Goal: Task Accomplishment & Management: Complete application form

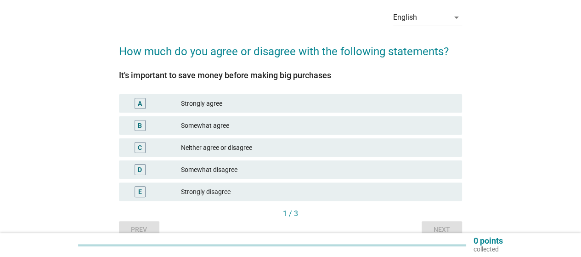
scroll to position [85, 0]
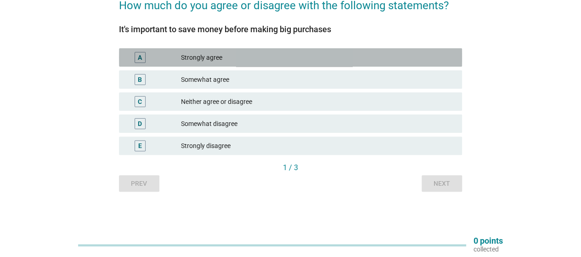
click at [266, 64] on div "A Strongly agree" at bounding box center [290, 57] width 343 height 18
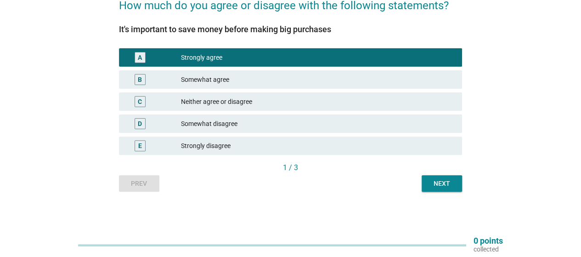
click at [439, 184] on div "Next" at bounding box center [442, 184] width 26 height 10
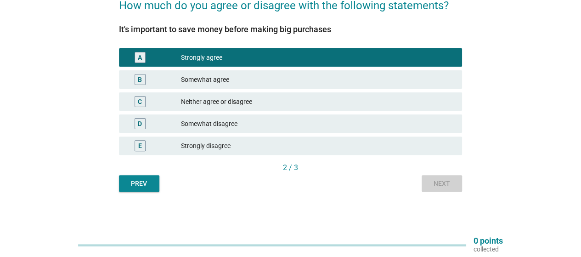
scroll to position [0, 0]
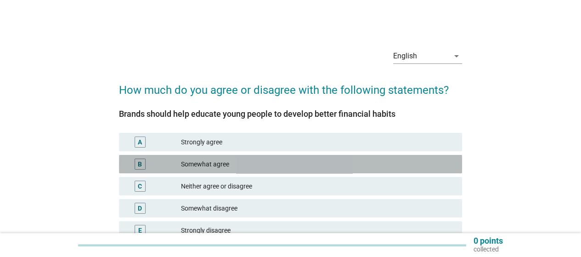
click at [285, 161] on div "Somewhat agree" at bounding box center [318, 164] width 274 height 11
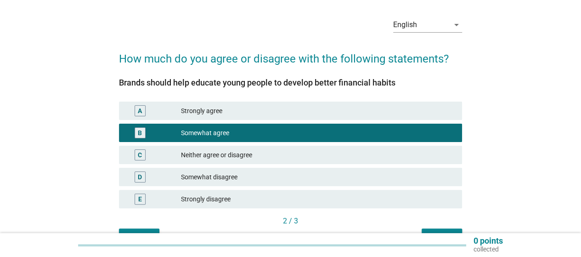
scroll to position [46, 0]
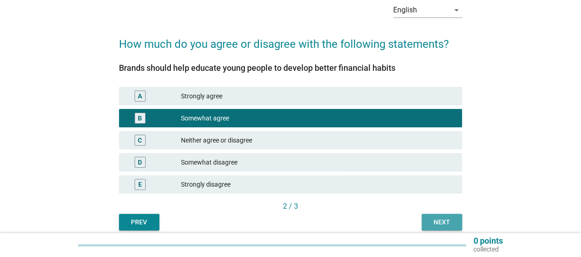
click at [433, 217] on div "Next" at bounding box center [442, 222] width 26 height 10
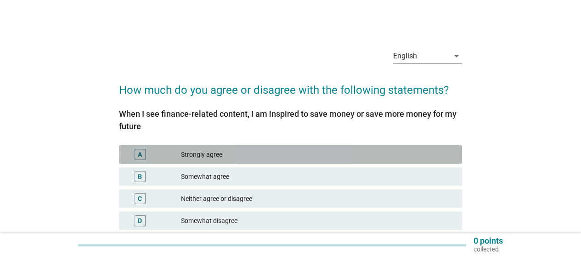
click at [280, 156] on div "Strongly agree" at bounding box center [318, 154] width 274 height 11
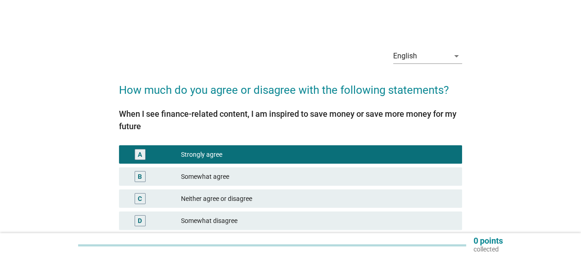
scroll to position [97, 0]
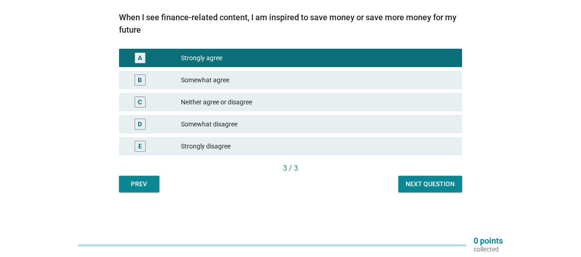
click at [424, 183] on div "Next question" at bounding box center [430, 184] width 49 height 10
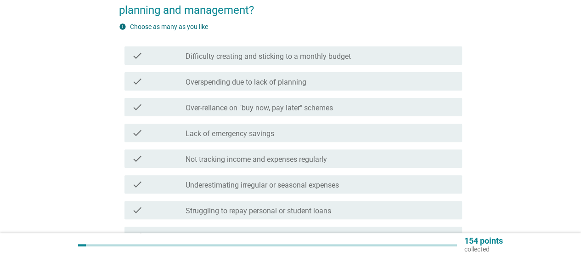
scroll to position [0, 0]
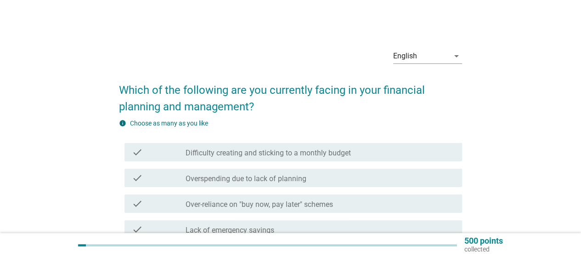
click at [254, 176] on label "Overspending due to lack of planning" at bounding box center [246, 178] width 121 height 9
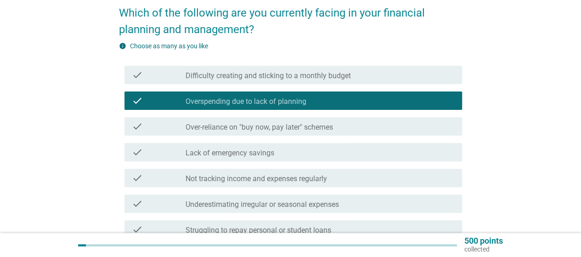
scroll to position [92, 0]
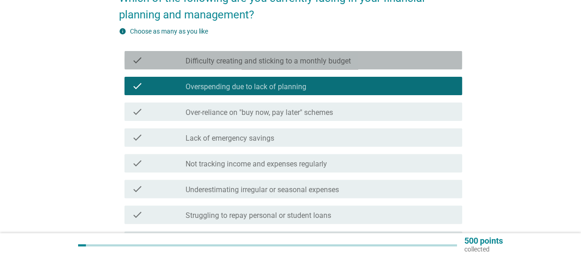
click at [287, 66] on div "check check_box_outline_blank Difficulty creating and sticking to a monthly bud…" at bounding box center [294, 60] width 338 height 18
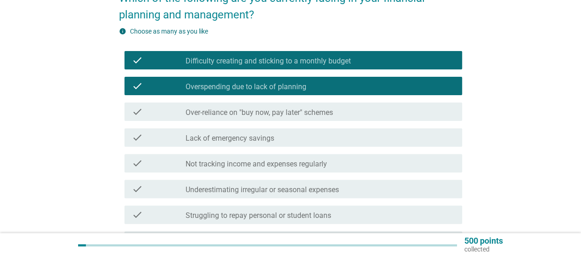
click at [294, 108] on label "Over-reliance on "buy now, pay later" schemes" at bounding box center [260, 112] width 148 height 9
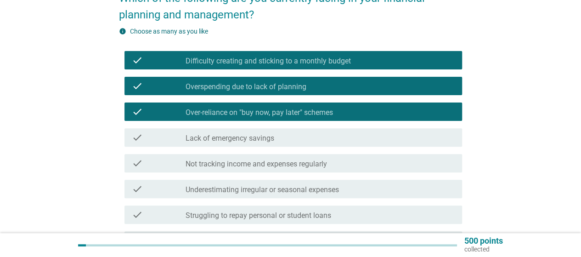
click at [290, 86] on label "Overspending due to lack of planning" at bounding box center [246, 86] width 121 height 9
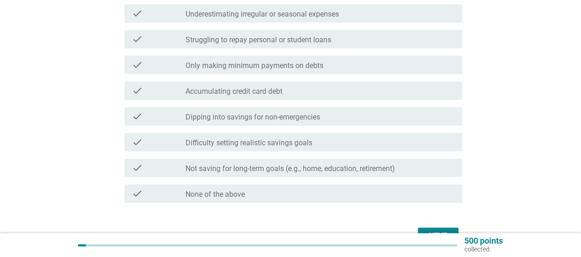
scroll to position [276, 0]
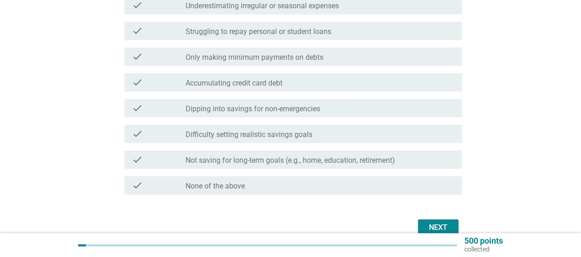
click at [271, 115] on div "check check_box_outline_blank Dipping into savings for non-emergencies" at bounding box center [294, 108] width 338 height 18
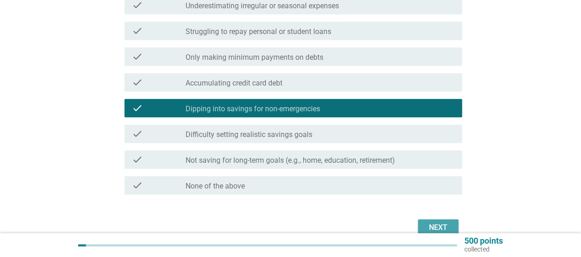
click at [442, 225] on div "Next" at bounding box center [439, 227] width 26 height 11
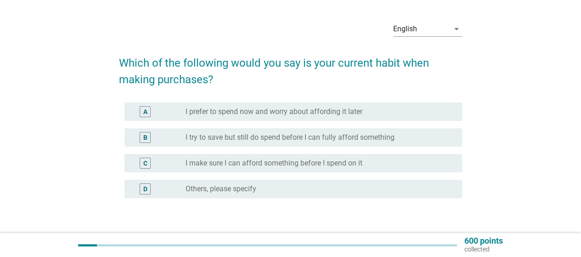
scroll to position [46, 0]
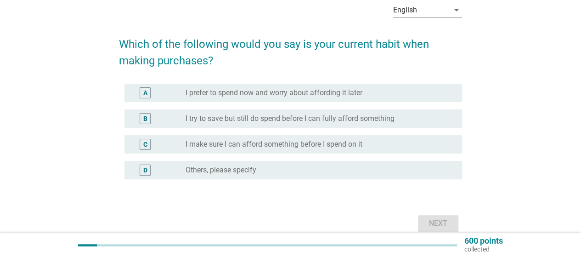
click at [223, 126] on div "B radio_button_unchecked I try to save but still do spend before I can fully af…" at bounding box center [294, 118] width 338 height 18
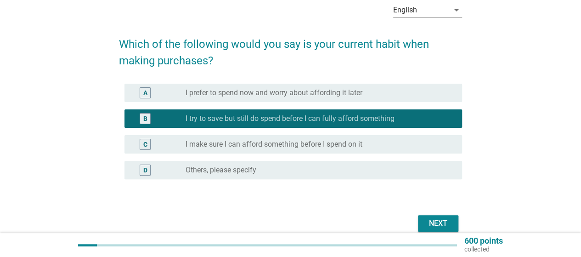
click at [433, 218] on div "Next" at bounding box center [439, 223] width 26 height 11
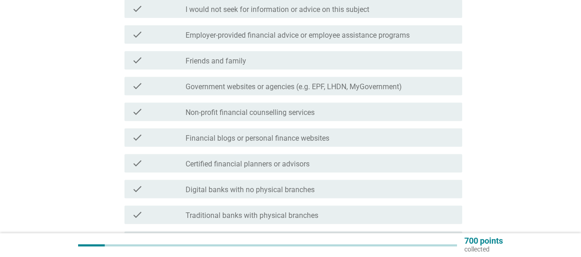
scroll to position [184, 0]
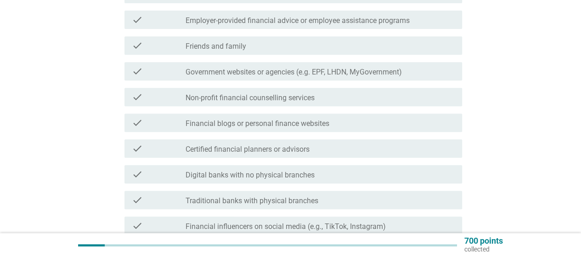
click at [290, 69] on label "Government websites or agencies (e.g. EPF, LHDN, MyGovernment)" at bounding box center [294, 72] width 216 height 9
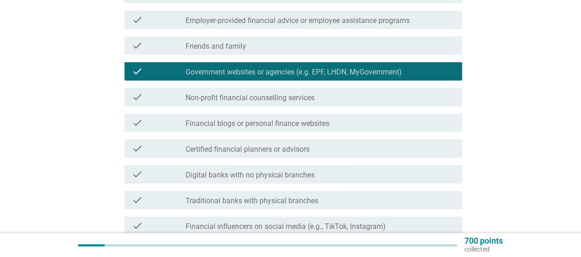
click at [287, 170] on div "check_box_outline_blank Digital banks with no physical branches" at bounding box center [320, 174] width 269 height 11
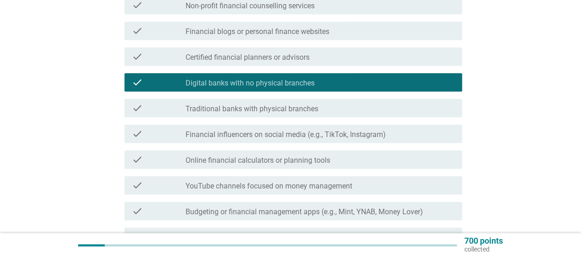
scroll to position [368, 0]
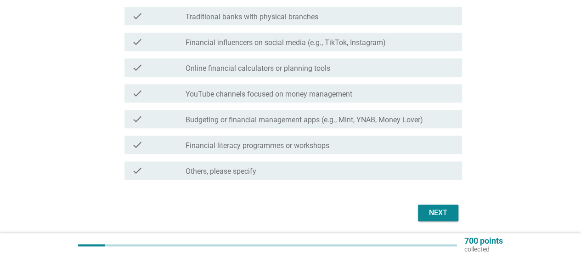
click at [375, 68] on div "check_box_outline_blank Online financial calculators or planning tools" at bounding box center [320, 67] width 269 height 11
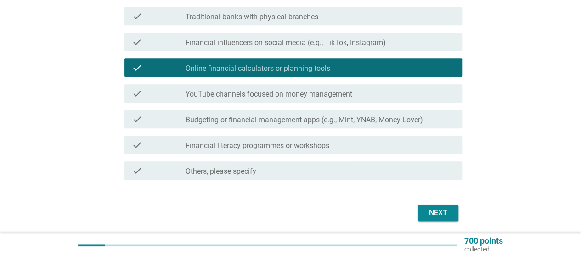
click at [447, 211] on div "Next" at bounding box center [439, 212] width 26 height 11
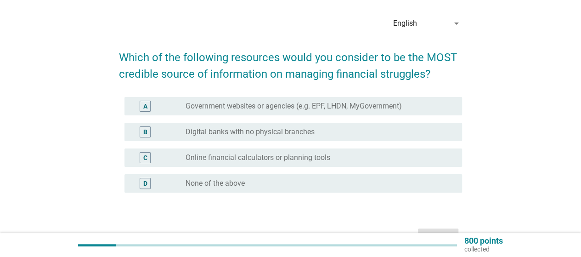
scroll to position [46, 0]
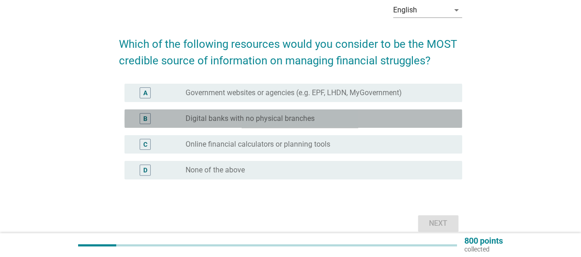
click at [270, 122] on label "Digital banks with no physical branches" at bounding box center [250, 118] width 129 height 9
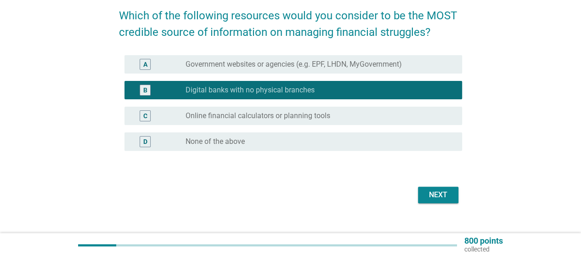
scroll to position [88, 0]
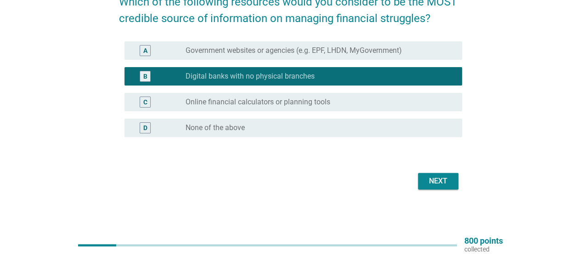
click at [444, 188] on button "Next" at bounding box center [438, 181] width 40 height 17
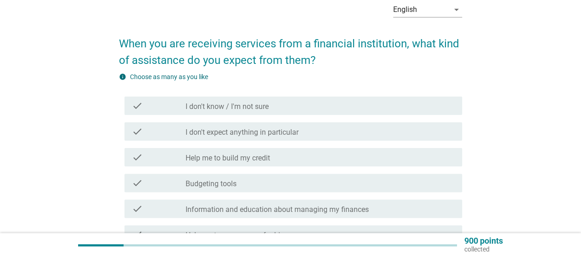
scroll to position [92, 0]
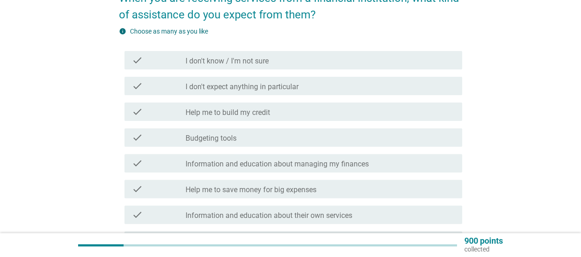
click at [272, 139] on div "check_box_outline_blank Budgeting tools" at bounding box center [320, 137] width 269 height 11
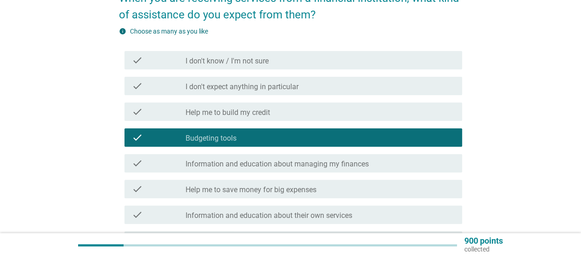
click at [272, 122] on div "check check_box_outline_blank Help me to build my credit" at bounding box center [290, 112] width 343 height 26
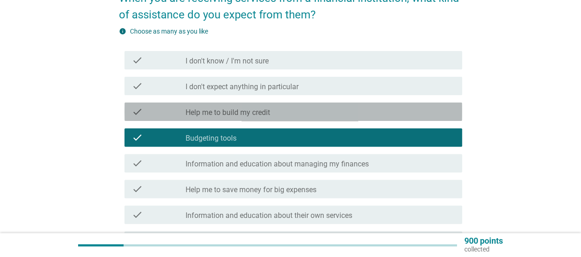
click at [272, 118] on div "check check_box_outline_blank Help me to build my credit" at bounding box center [294, 112] width 338 height 18
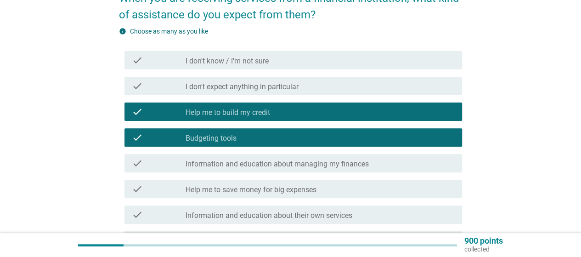
click at [274, 172] on div "check check_box_outline_blank Information and education about managing my finan…" at bounding box center [290, 163] width 343 height 26
click at [274, 195] on div "check check_box_outline_blank Help me to save money for big expenses" at bounding box center [294, 189] width 338 height 18
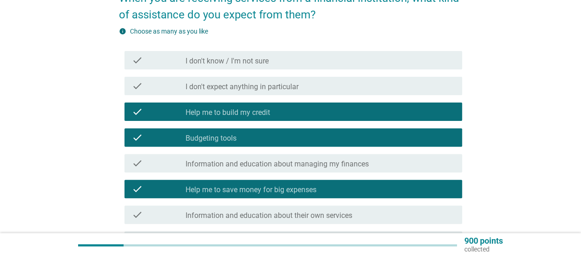
click at [277, 174] on div "check check_box_outline_blank Information and education about managing my finan…" at bounding box center [290, 163] width 343 height 26
click at [278, 167] on label "Information and education about managing my finances" at bounding box center [277, 163] width 183 height 9
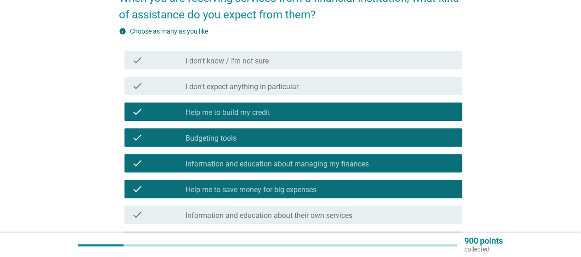
scroll to position [271, 0]
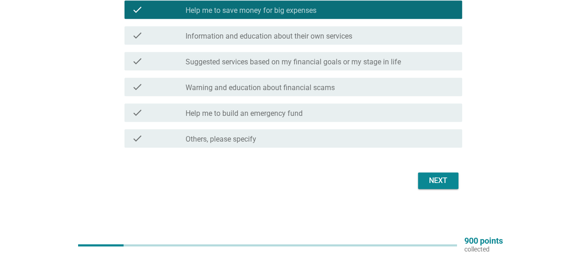
click at [457, 181] on button "Next" at bounding box center [438, 180] width 40 height 17
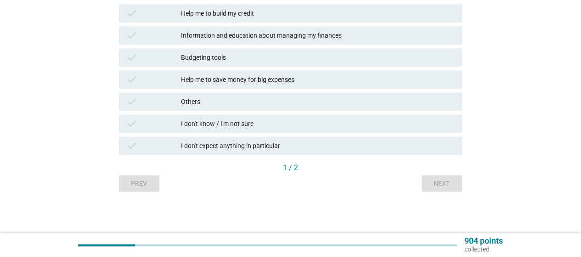
scroll to position [0, 0]
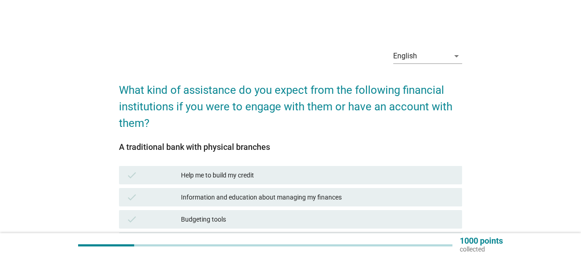
click at [286, 176] on div "Help me to build my credit" at bounding box center [318, 175] width 274 height 11
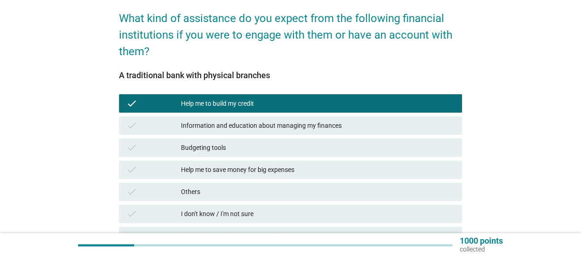
scroll to position [92, 0]
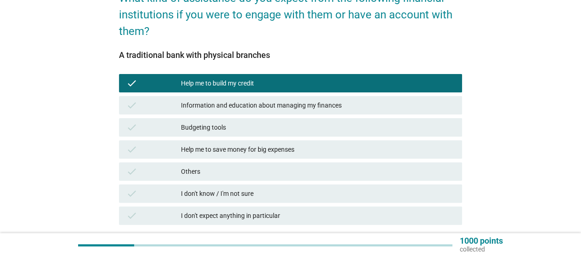
click at [264, 131] on div "Budgeting tools" at bounding box center [318, 127] width 274 height 11
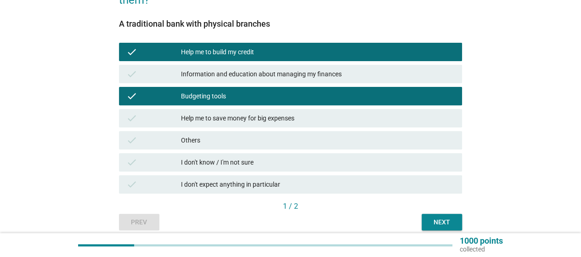
scroll to position [138, 0]
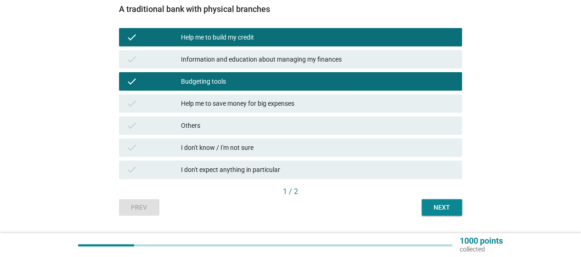
click at [308, 136] on div "check Others" at bounding box center [290, 125] width 347 height 22
click at [440, 210] on div "Next" at bounding box center [442, 208] width 26 height 10
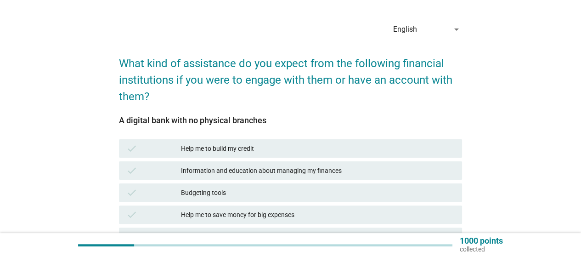
scroll to position [46, 0]
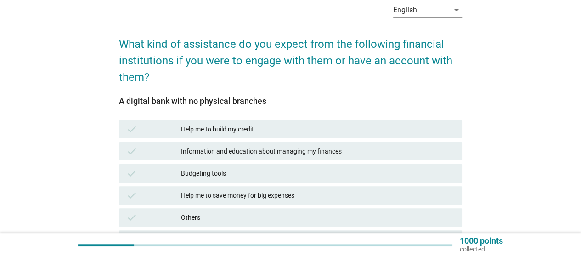
click at [280, 127] on div "Help me to build my credit" at bounding box center [318, 129] width 274 height 11
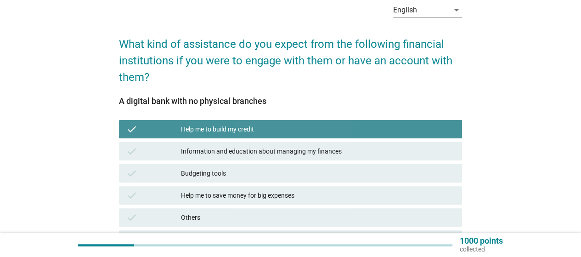
click at [278, 146] on div "Information and education about managing my finances" at bounding box center [318, 151] width 274 height 11
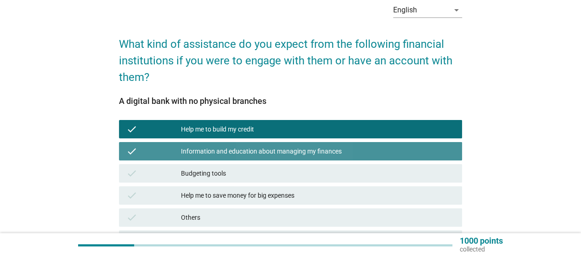
click at [279, 171] on div "Budgeting tools" at bounding box center [318, 173] width 274 height 11
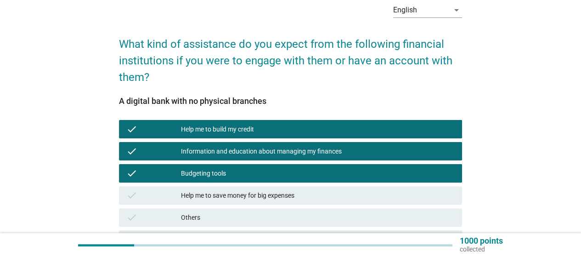
click at [279, 184] on div "check Budgeting tools" at bounding box center [290, 173] width 347 height 22
click at [281, 192] on div "Help me to save money for big expenses" at bounding box center [318, 195] width 274 height 11
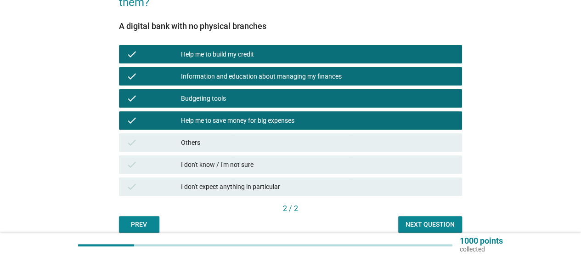
scroll to position [162, 0]
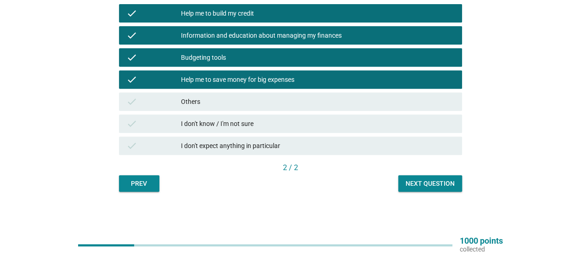
click at [439, 183] on div "Next question" at bounding box center [430, 184] width 49 height 10
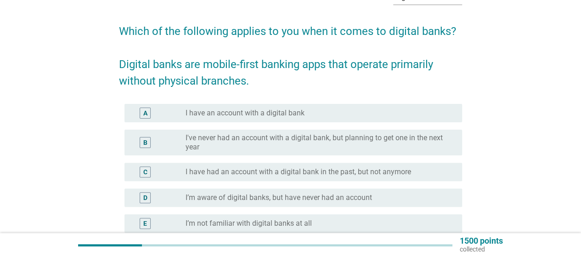
scroll to position [92, 0]
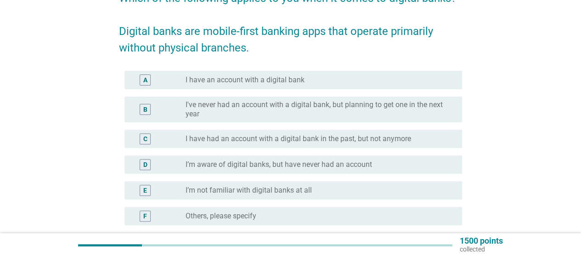
click at [296, 83] on label "I have an account with a digital bank" at bounding box center [245, 79] width 119 height 9
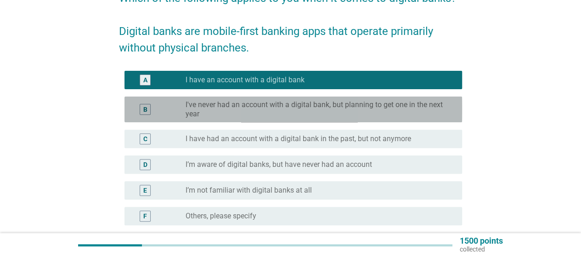
click at [292, 122] on div "B radio_button_unchecked I've never had an account with a digital bank, but pla…" at bounding box center [294, 110] width 338 height 26
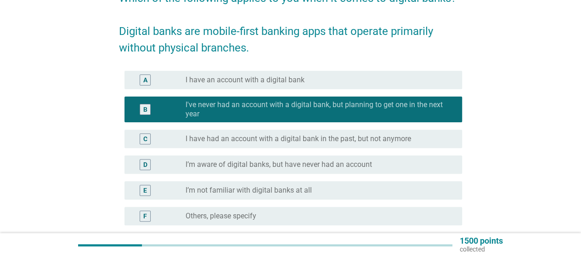
click at [297, 80] on label "I have an account with a digital bank" at bounding box center [245, 79] width 119 height 9
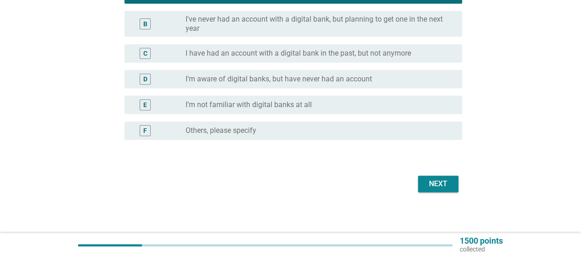
scroll to position [180, 0]
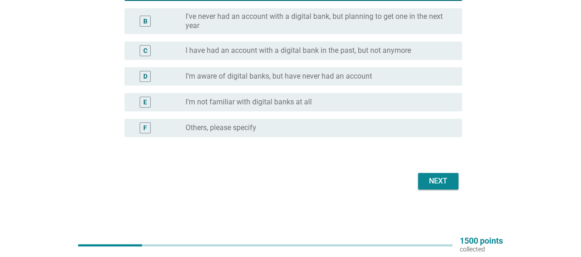
click at [439, 181] on div "Next" at bounding box center [439, 181] width 26 height 11
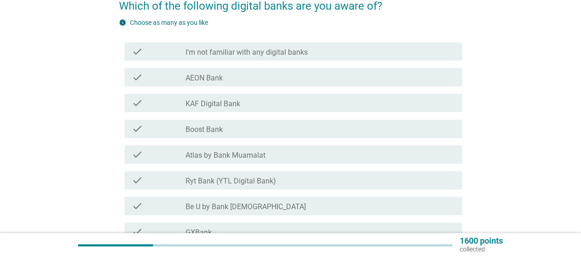
scroll to position [138, 0]
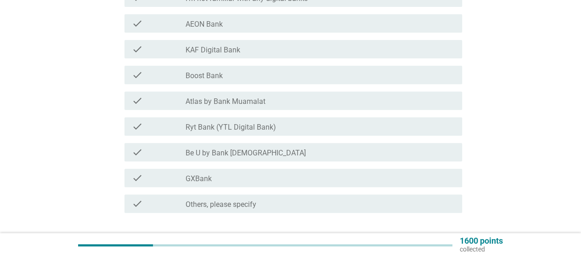
click at [247, 75] on div "check_box_outline_blank Boost Bank" at bounding box center [320, 74] width 269 height 11
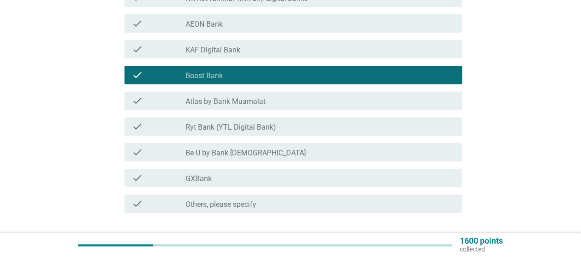
click at [250, 98] on label "Atlas by Bank Muamalat" at bounding box center [226, 101] width 80 height 9
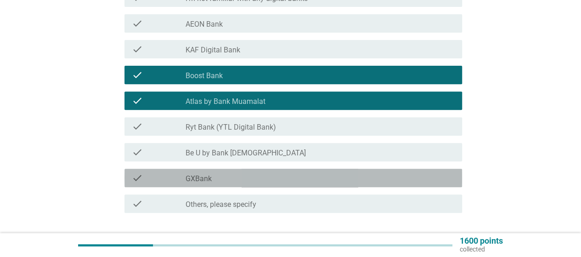
click at [240, 183] on div "check check_box_outline_blank GXBank" at bounding box center [294, 178] width 338 height 18
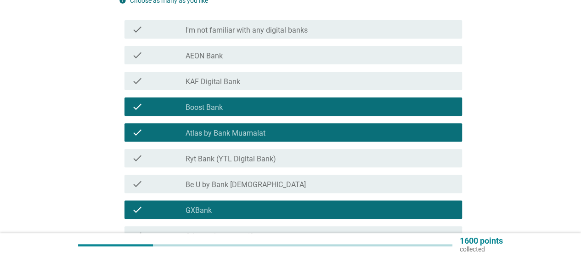
scroll to position [0, 0]
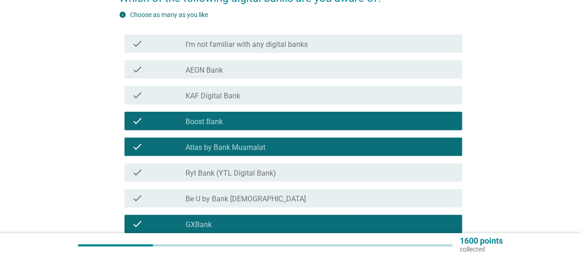
click at [244, 101] on div "check check_box_outline_blank KAF Digital Bank" at bounding box center [294, 95] width 338 height 18
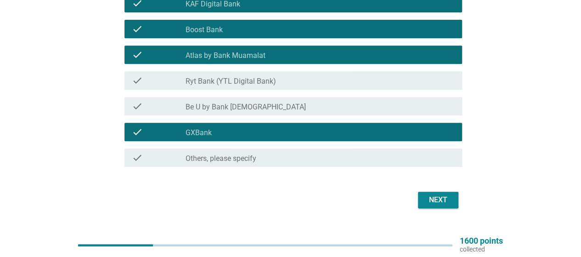
click at [443, 203] on div "Next" at bounding box center [439, 199] width 26 height 11
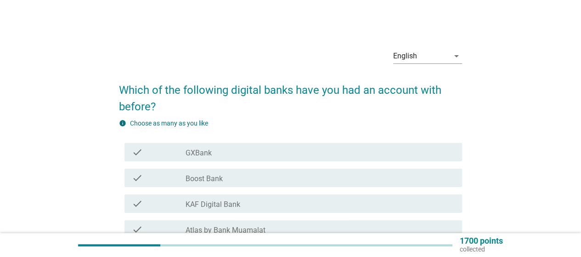
click at [330, 154] on div "check_box_outline_blank GXBank" at bounding box center [320, 152] width 269 height 11
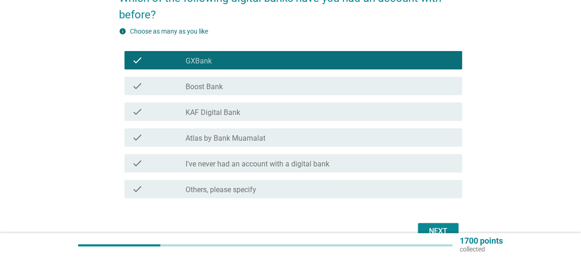
click at [310, 79] on div "check check_box_outline_blank Boost Bank" at bounding box center [294, 86] width 338 height 18
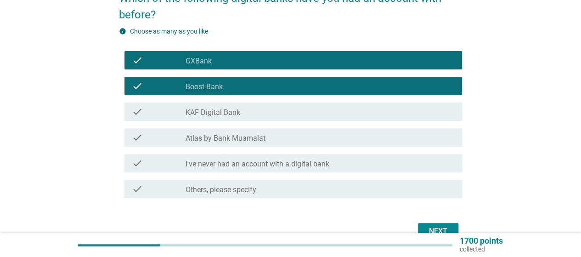
click at [353, 96] on div "check check_box_outline_blank Boost Bank" at bounding box center [290, 86] width 343 height 26
click at [345, 120] on div "check check_box_outline_blank KAF Digital Bank" at bounding box center [294, 112] width 338 height 18
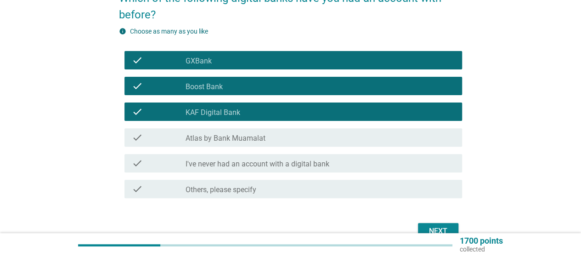
click at [438, 224] on button "Next" at bounding box center [438, 231] width 40 height 17
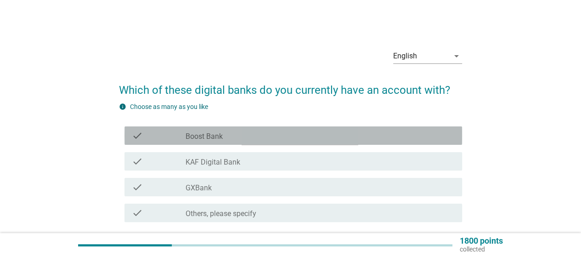
click at [328, 137] on div "check_box Boost Bank" at bounding box center [320, 135] width 269 height 11
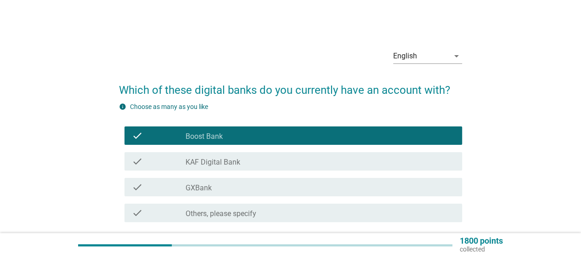
click at [328, 155] on div "check check_box KAF Digital Bank" at bounding box center [294, 161] width 338 height 18
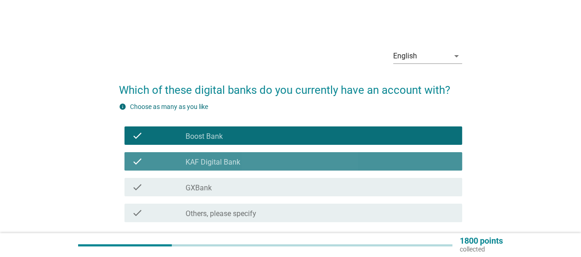
click at [329, 177] on div "check check_box GXBank" at bounding box center [290, 187] width 343 height 26
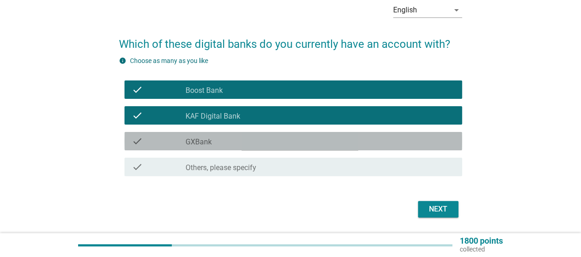
click at [330, 140] on div "check_box GXBank" at bounding box center [320, 141] width 269 height 11
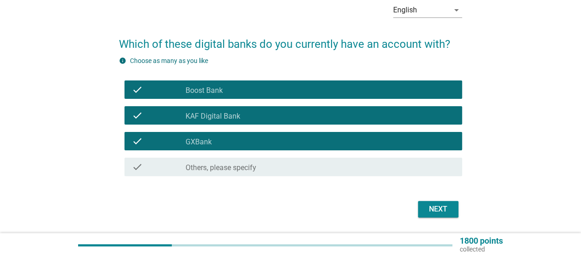
click at [428, 203] on button "Next" at bounding box center [438, 209] width 40 height 17
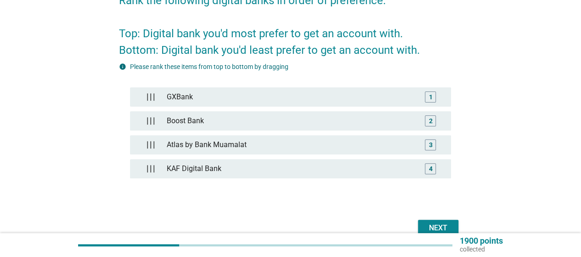
click at [450, 228] on div "Next" at bounding box center [439, 227] width 26 height 11
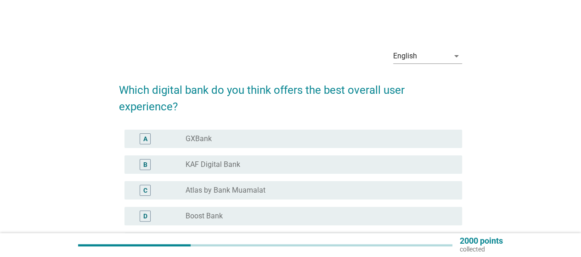
click at [288, 133] on div "radio_button_unchecked GXBank" at bounding box center [320, 138] width 269 height 11
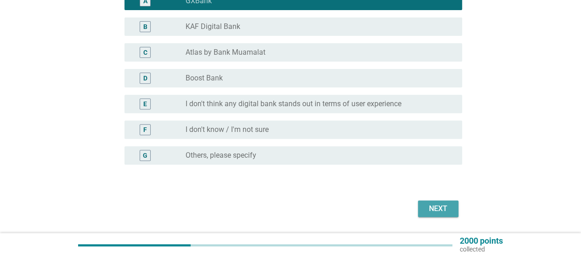
click at [438, 214] on button "Next" at bounding box center [438, 208] width 40 height 17
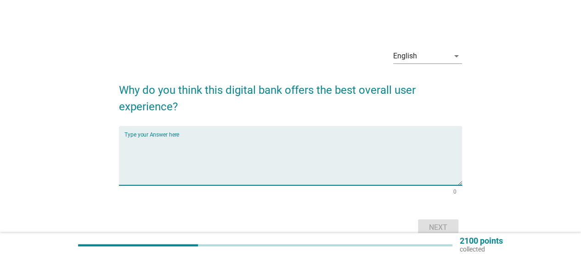
click at [328, 156] on textarea "Type your Answer here" at bounding box center [294, 161] width 338 height 48
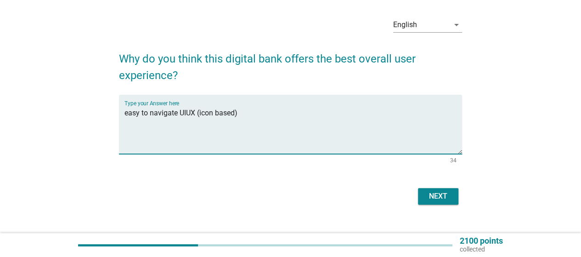
scroll to position [47, 0]
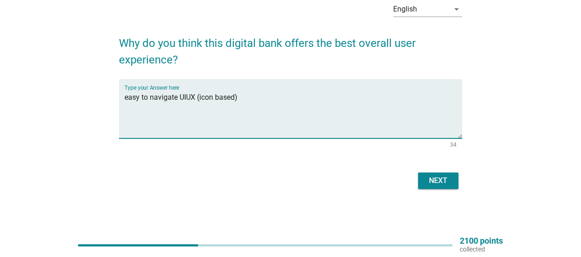
type textarea "easy to navigate UIUX (icon based)"
click at [415, 180] on div "Next" at bounding box center [290, 181] width 343 height 22
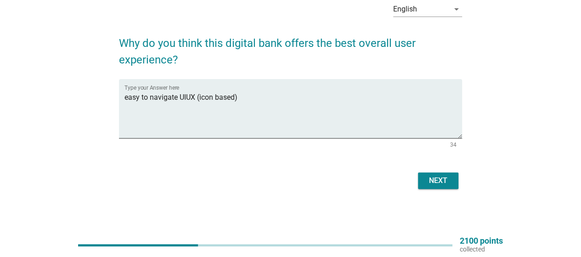
click at [429, 185] on div "Next" at bounding box center [439, 180] width 26 height 11
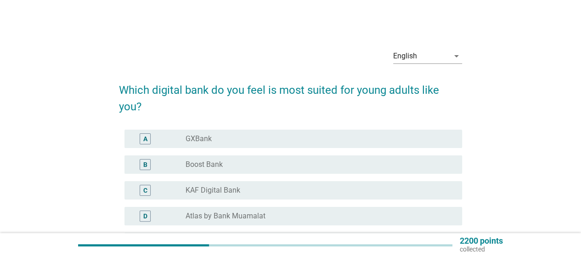
click at [368, 138] on div "radio_button_unchecked GXBank" at bounding box center [317, 138] width 262 height 9
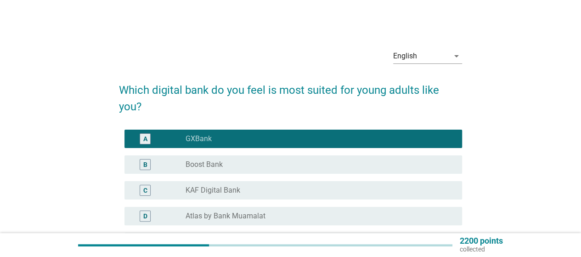
scroll to position [173, 0]
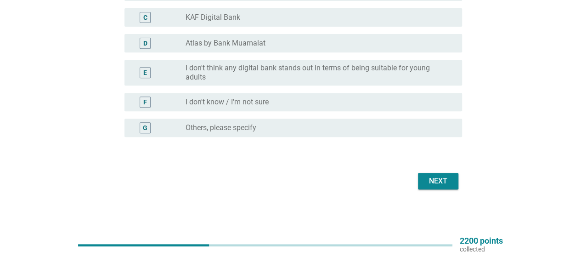
click at [439, 173] on button "Next" at bounding box center [438, 181] width 40 height 17
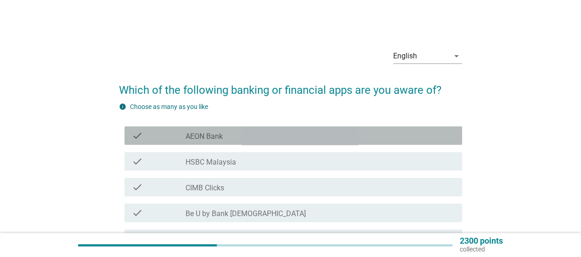
click at [243, 132] on div "check_box_outline_blank AEON Bank" at bounding box center [320, 135] width 269 height 11
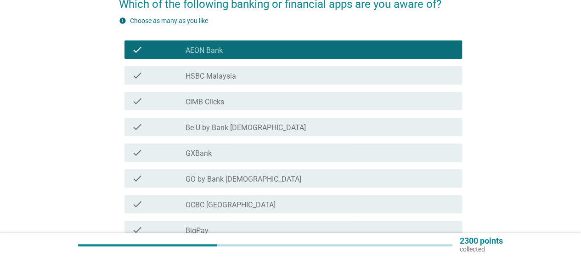
scroll to position [92, 0]
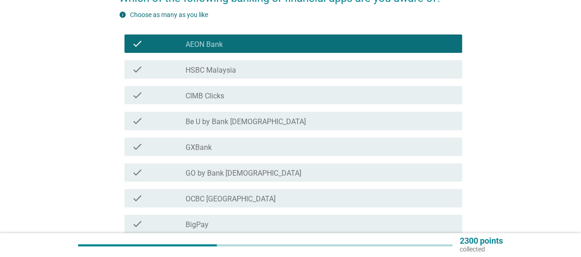
click at [241, 96] on div "check_box_outline_blank CIMB Clicks" at bounding box center [320, 95] width 269 height 11
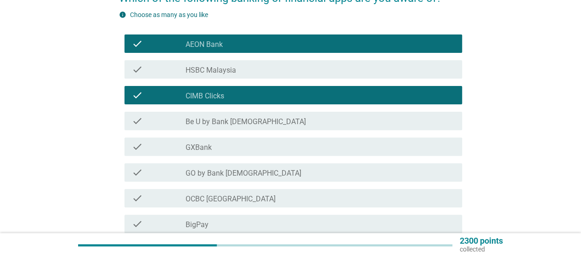
click at [237, 150] on div "check_box_outline_blank GXBank" at bounding box center [320, 146] width 269 height 11
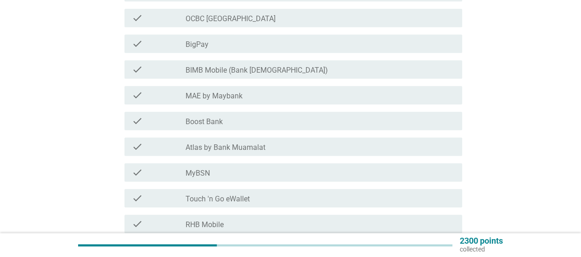
scroll to position [276, 0]
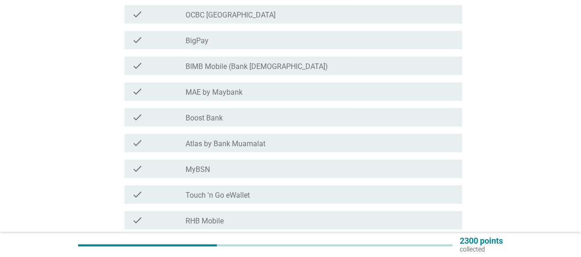
click at [237, 99] on div "check check_box_outline_blank MAE by Maybank" at bounding box center [294, 91] width 338 height 18
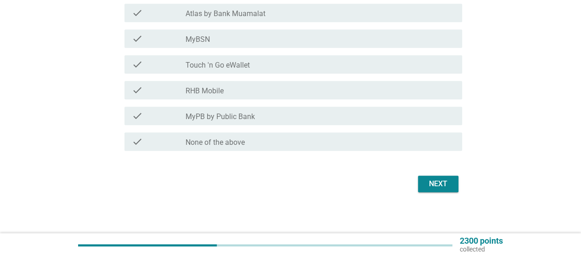
scroll to position [409, 0]
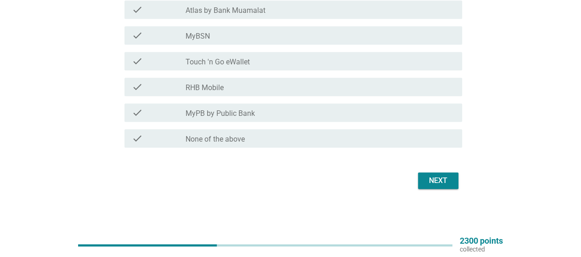
click at [355, 78] on div "check check_box_outline_blank RHB Mobile" at bounding box center [294, 87] width 338 height 18
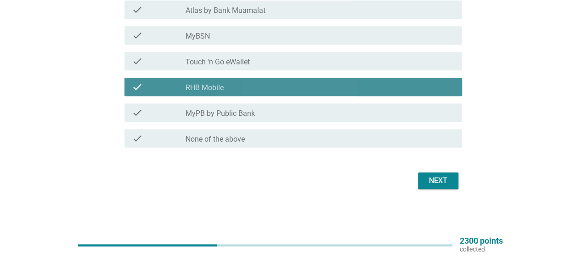
click at [358, 65] on div "check_box_outline_blank Touch 'n Go eWallet" at bounding box center [320, 61] width 269 height 11
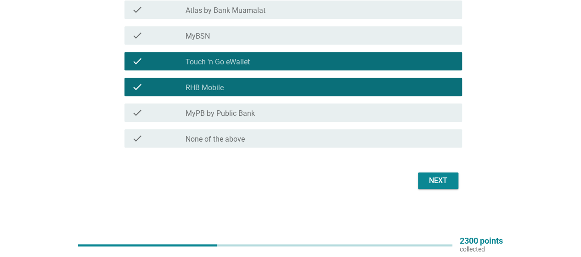
click at [369, 87] on div "check_box_outline_blank RHB Mobile" at bounding box center [320, 86] width 269 height 11
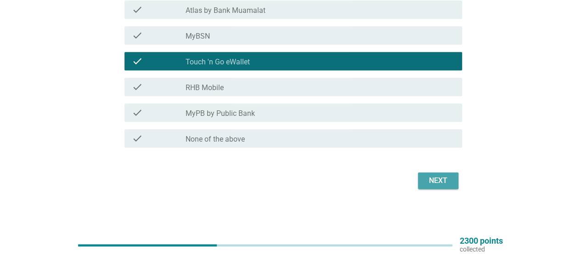
click at [446, 182] on div "Next" at bounding box center [439, 180] width 26 height 11
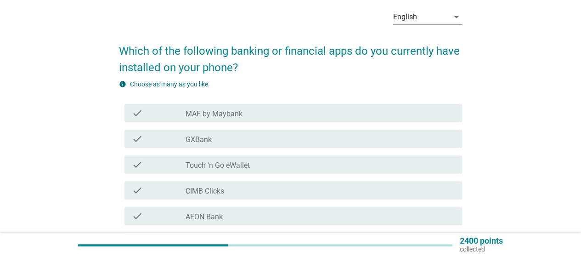
scroll to position [92, 0]
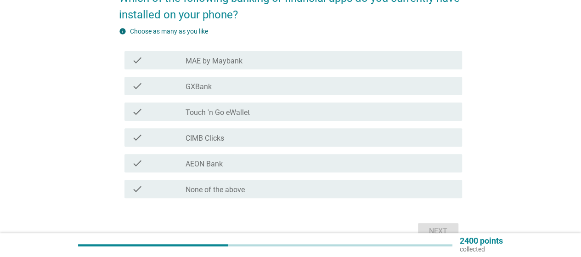
click at [296, 57] on div "check_box_outline_blank MAE by Maybank" at bounding box center [320, 60] width 269 height 11
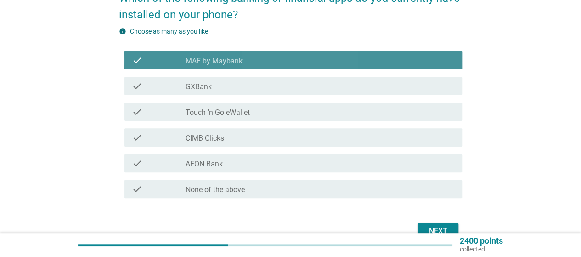
click at [295, 82] on div "check_box_outline_blank GXBank" at bounding box center [320, 85] width 269 height 11
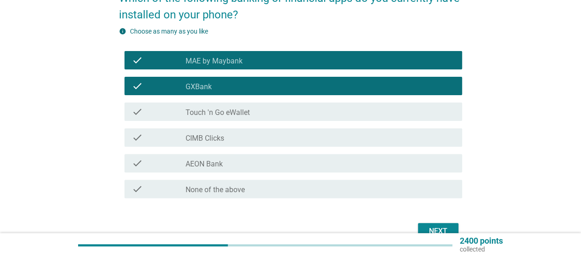
click at [305, 108] on div "check_box_outline_blank Touch 'n Go eWallet" at bounding box center [320, 111] width 269 height 11
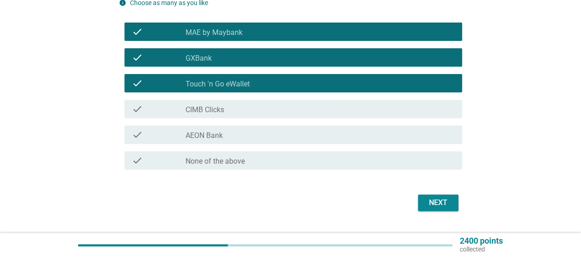
scroll to position [142, 0]
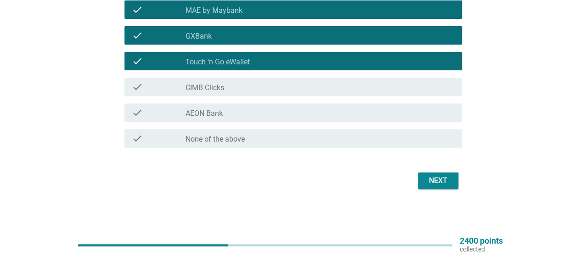
click at [430, 179] on div "Next" at bounding box center [439, 180] width 26 height 11
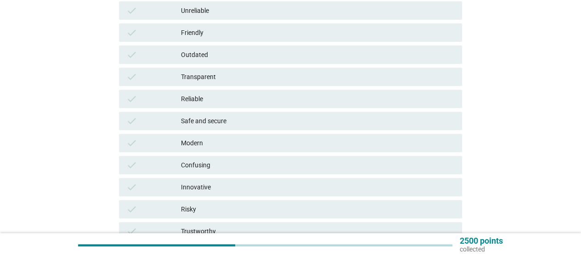
scroll to position [184, 0]
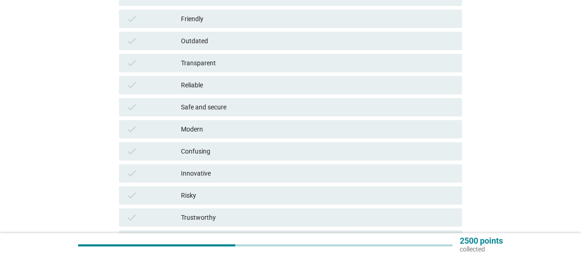
click at [245, 83] on div "Reliable" at bounding box center [318, 85] width 274 height 11
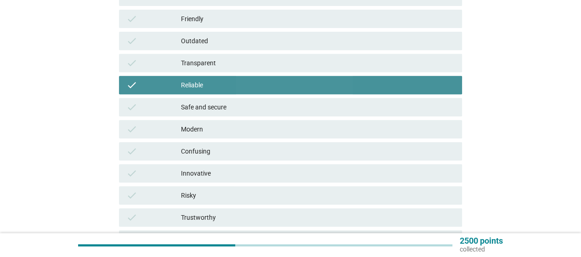
click at [245, 63] on div "Transparent" at bounding box center [318, 62] width 274 height 11
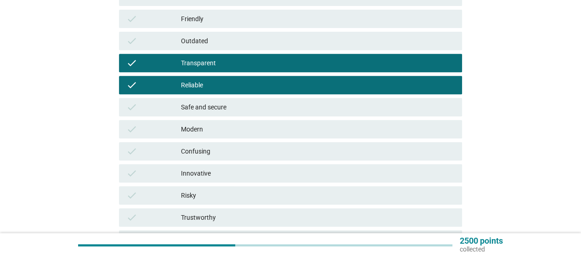
click at [299, 112] on div "Safe and secure" at bounding box center [318, 107] width 274 height 11
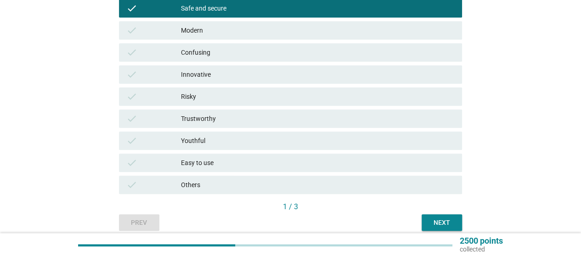
scroll to position [322, 0]
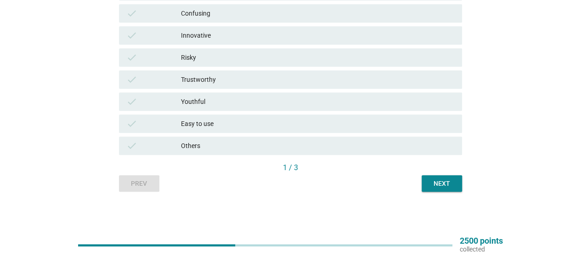
click at [435, 184] on div "Next" at bounding box center [442, 184] width 26 height 10
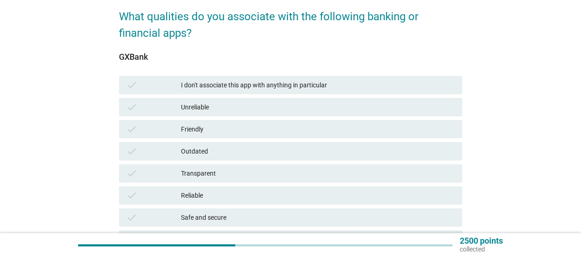
scroll to position [138, 0]
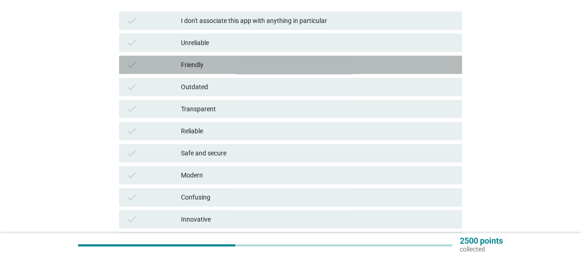
click at [232, 61] on div "Friendly" at bounding box center [318, 64] width 274 height 11
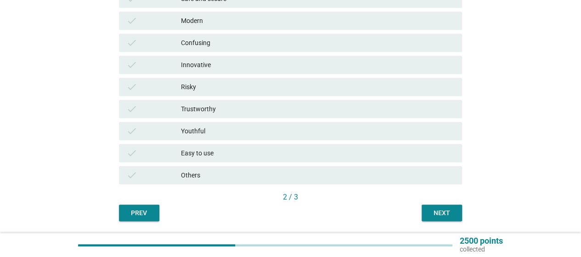
scroll to position [322, 0]
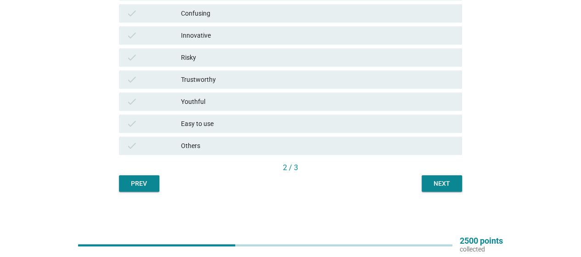
click at [433, 184] on div "Next" at bounding box center [442, 184] width 26 height 10
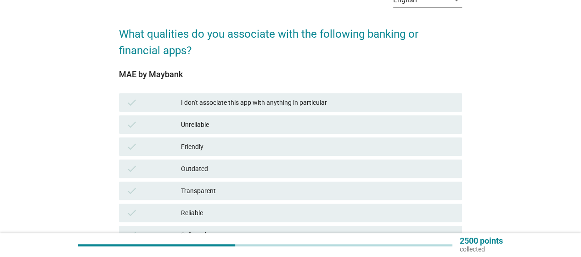
scroll to position [138, 0]
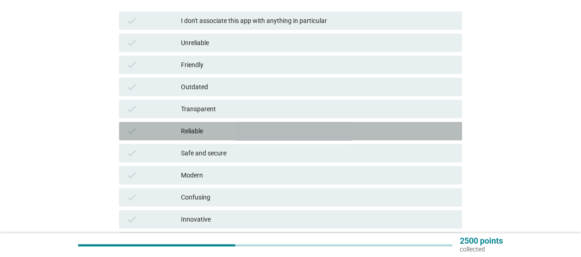
click at [248, 134] on div "Reliable" at bounding box center [318, 130] width 274 height 11
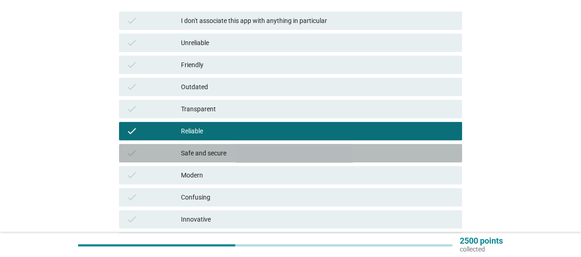
click at [257, 157] on div "Safe and secure" at bounding box center [318, 153] width 274 height 11
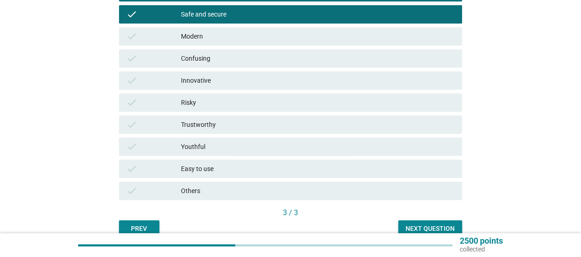
scroll to position [322, 0]
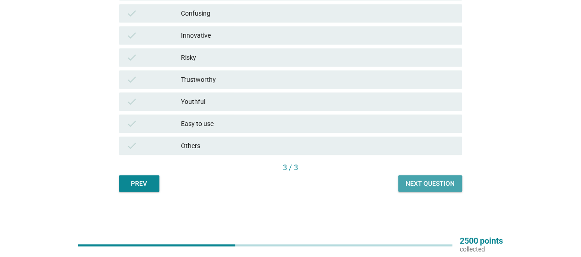
click at [441, 187] on div "Next question" at bounding box center [430, 184] width 49 height 10
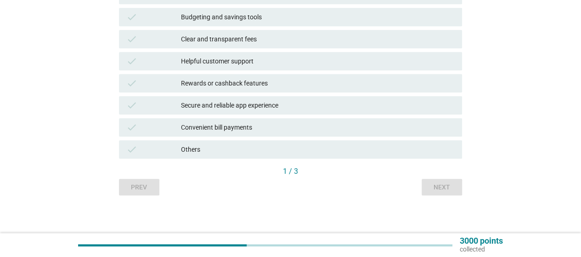
scroll to position [276, 0]
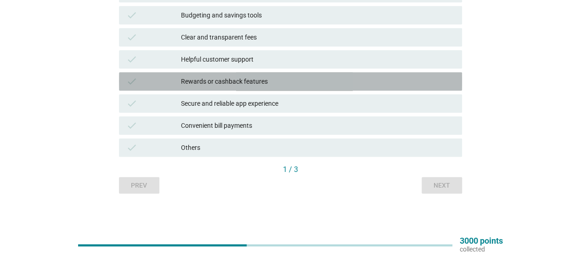
click at [293, 86] on div "Rewards or cashback features" at bounding box center [318, 81] width 274 height 11
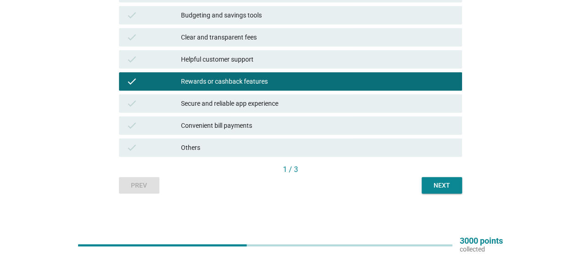
click at [332, 108] on div "Secure and reliable app experience" at bounding box center [318, 103] width 274 height 11
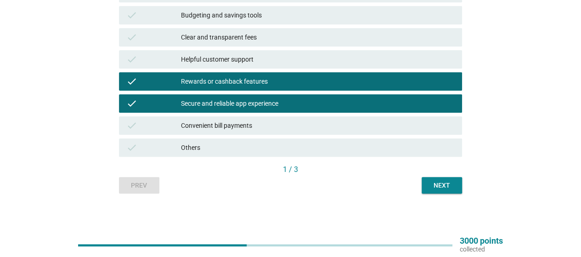
click at [434, 189] on div "Next" at bounding box center [442, 186] width 26 height 10
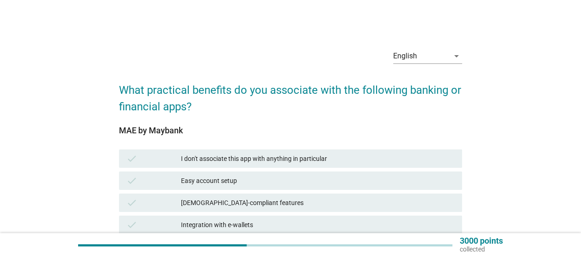
scroll to position [184, 0]
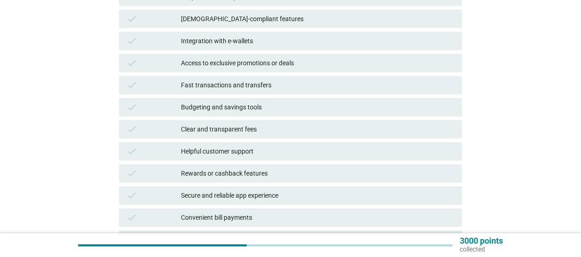
click at [268, 82] on div "Fast transactions and transfers" at bounding box center [318, 85] width 274 height 11
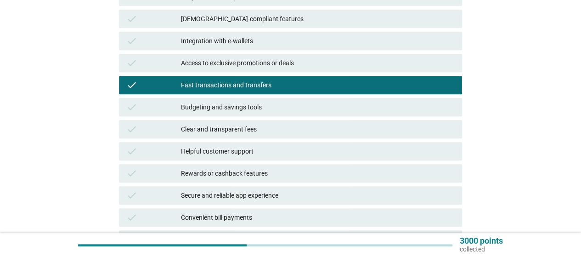
click at [269, 136] on div "check Clear and transparent fees" at bounding box center [290, 129] width 343 height 18
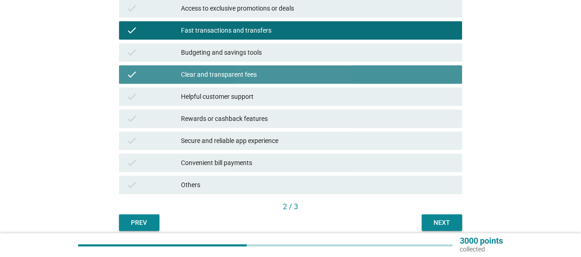
scroll to position [278, 0]
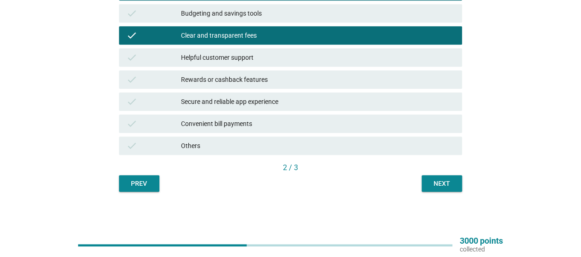
click at [430, 181] on div "Next" at bounding box center [442, 184] width 26 height 10
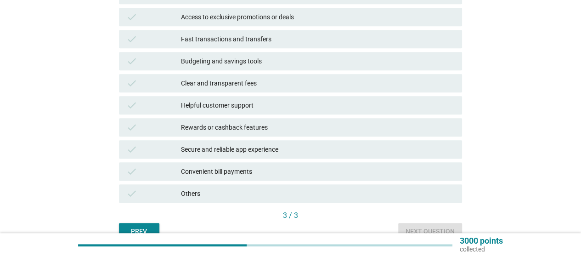
click at [262, 86] on div "Clear and transparent fees" at bounding box center [318, 83] width 274 height 11
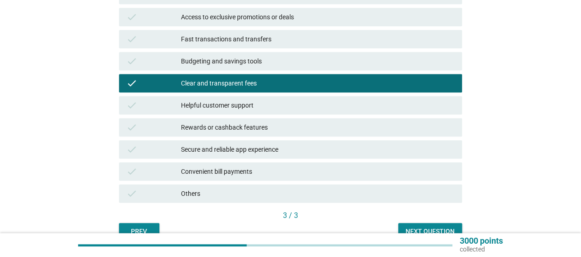
click at [269, 108] on div "Helpful customer support" at bounding box center [318, 105] width 274 height 11
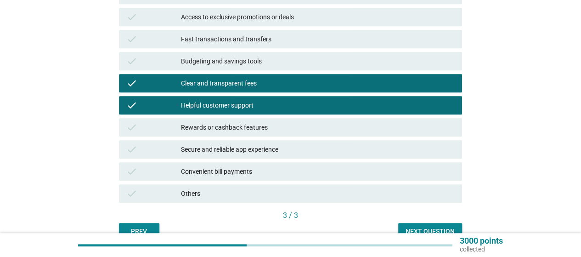
click at [290, 128] on div "Rewards or cashback features" at bounding box center [318, 127] width 274 height 11
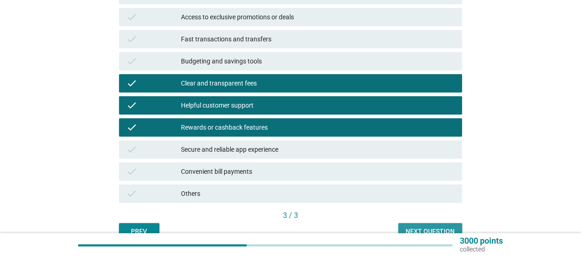
click at [420, 228] on div "Next question" at bounding box center [430, 232] width 49 height 10
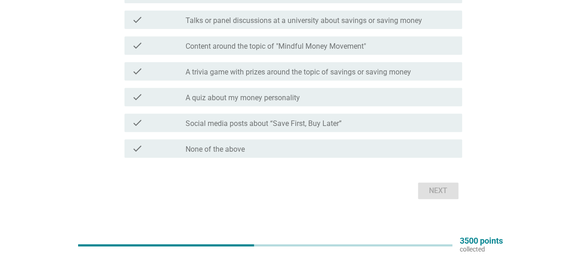
scroll to position [138, 0]
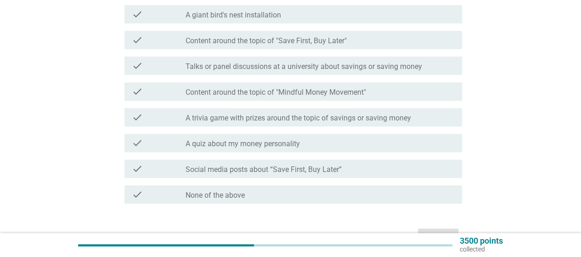
click at [322, 164] on div "check_box_outline_blank Social media posts about “Save First, Buy Later”" at bounding box center [320, 168] width 269 height 11
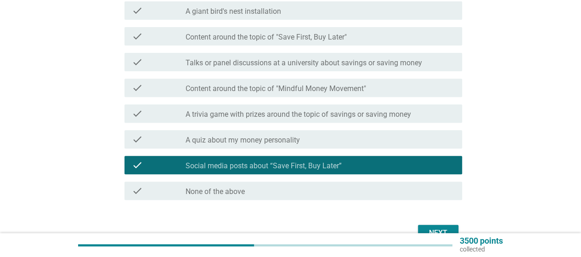
scroll to position [184, 0]
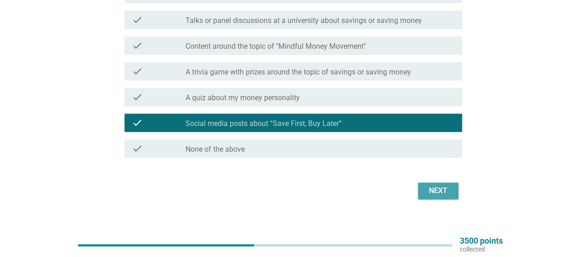
click at [432, 191] on div "Next" at bounding box center [439, 190] width 26 height 11
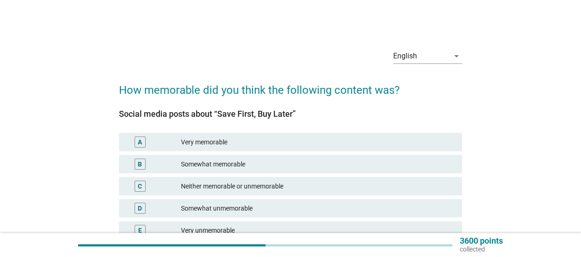
scroll to position [85, 0]
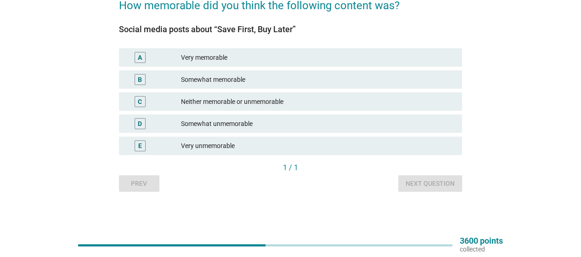
click at [298, 56] on div "Very memorable" at bounding box center [318, 57] width 274 height 11
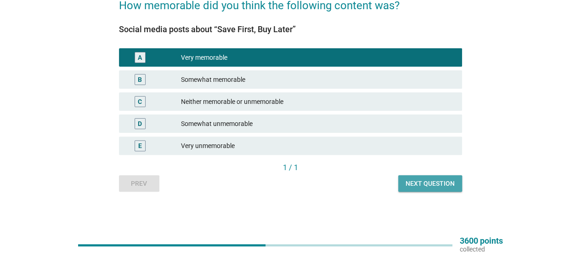
click at [422, 179] on div "Next question" at bounding box center [430, 184] width 49 height 10
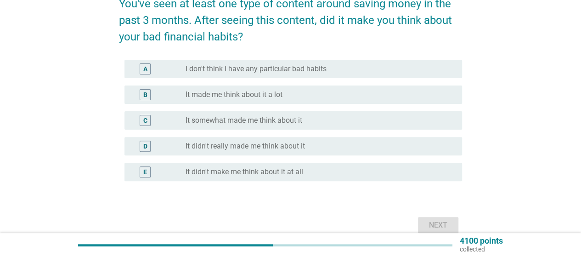
scroll to position [92, 0]
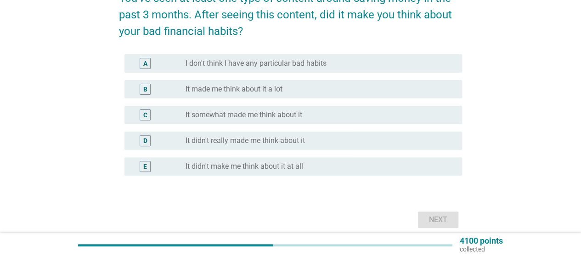
click at [343, 137] on div "radio_button_unchecked It didn't really made me think about it" at bounding box center [317, 140] width 262 height 9
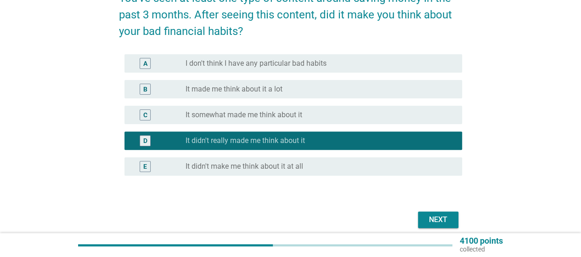
click at [321, 88] on div "radio_button_unchecked It made me think about it a lot" at bounding box center [317, 89] width 262 height 9
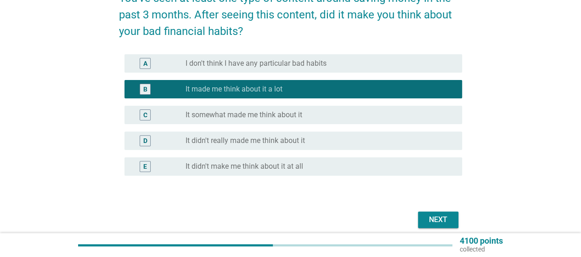
click at [445, 218] on div "Next" at bounding box center [439, 219] width 26 height 11
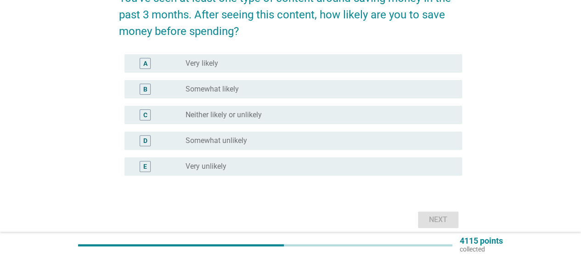
scroll to position [0, 0]
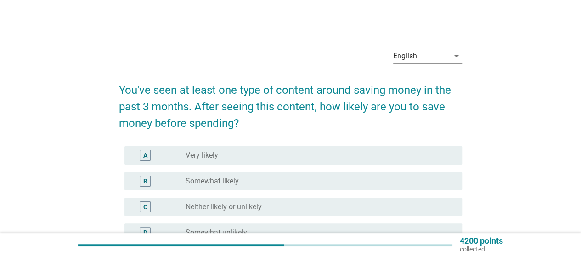
click at [358, 178] on div "radio_button_unchecked Somewhat likely" at bounding box center [317, 181] width 262 height 9
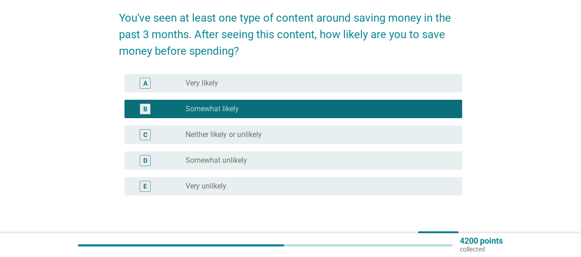
scroll to position [92, 0]
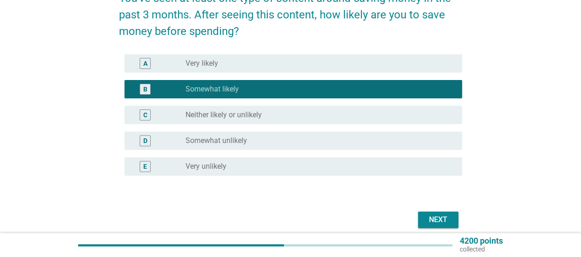
click at [428, 216] on div "Next" at bounding box center [439, 219] width 26 height 11
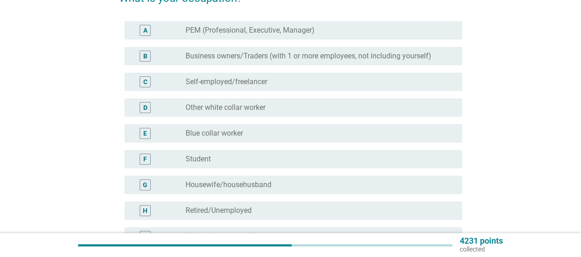
scroll to position [0, 0]
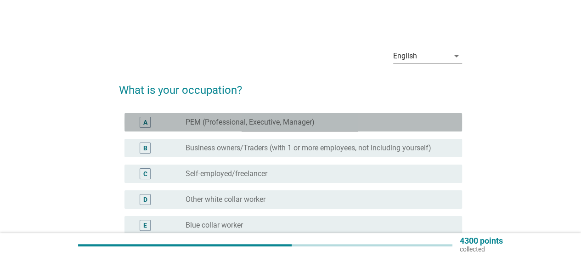
click at [325, 123] on div "radio_button_unchecked PEM (Professional, Executive, Manager)" at bounding box center [317, 122] width 262 height 9
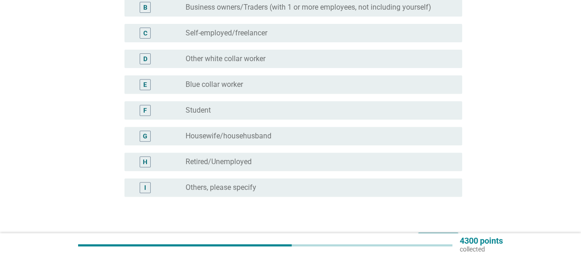
scroll to position [200, 0]
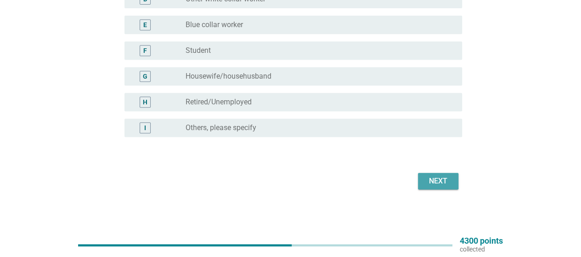
click at [439, 180] on div "Next" at bounding box center [439, 181] width 26 height 11
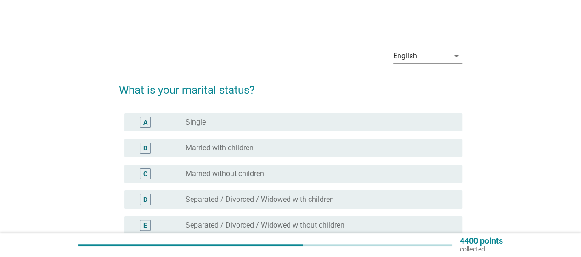
click at [325, 124] on div "radio_button_unchecked Single" at bounding box center [317, 122] width 262 height 9
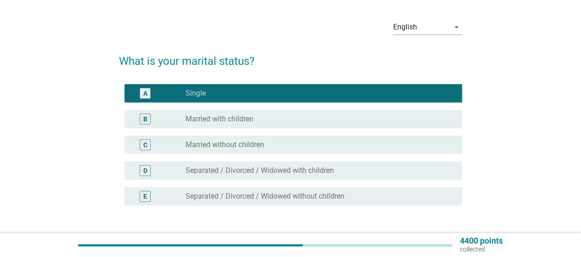
scroll to position [97, 0]
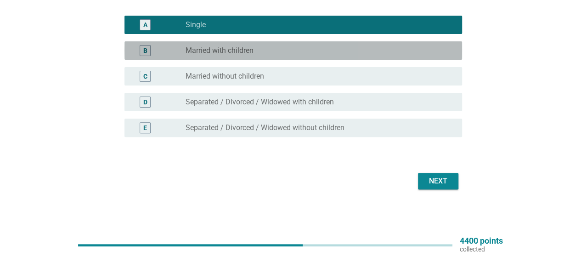
click at [312, 51] on div "radio_button_unchecked Married with children" at bounding box center [317, 50] width 262 height 9
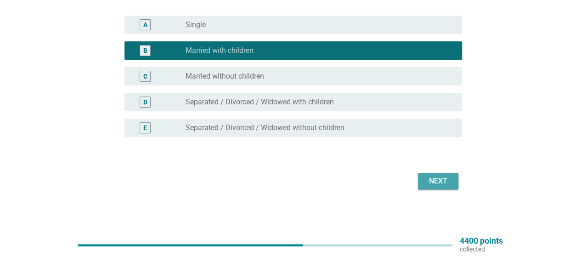
click at [433, 174] on button "Next" at bounding box center [438, 181] width 40 height 17
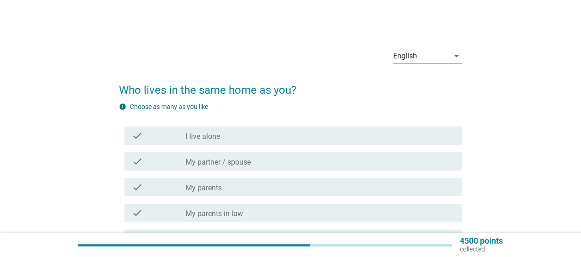
click at [285, 154] on div "check check_box_outline_blank My partner / spouse" at bounding box center [294, 161] width 338 height 18
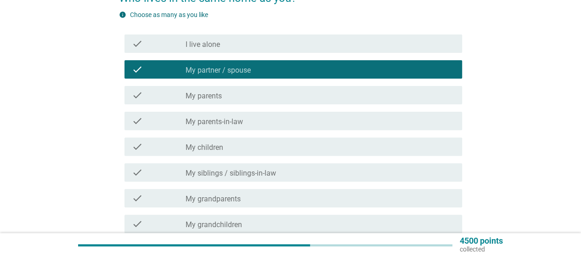
scroll to position [184, 0]
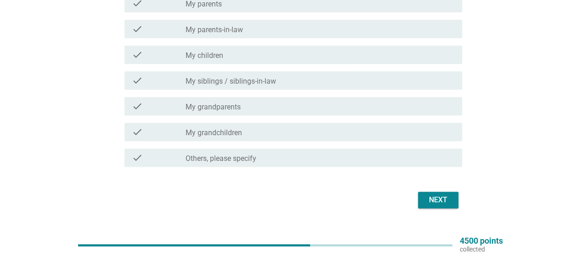
click at [456, 194] on button "Next" at bounding box center [438, 200] width 40 height 17
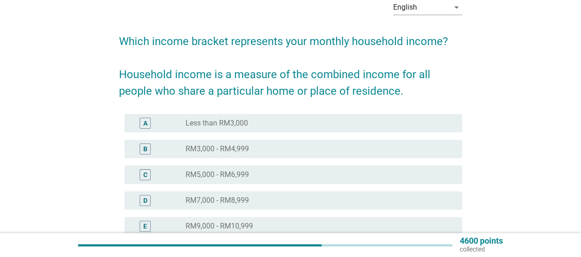
scroll to position [92, 0]
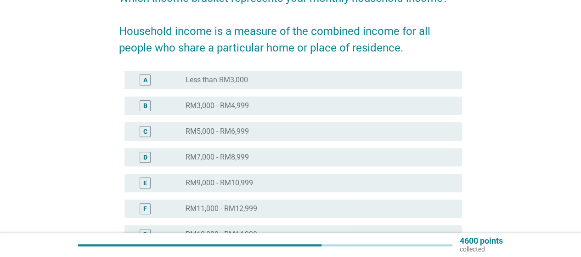
click at [323, 205] on div "radio_button_unchecked RM11,000 - RM12,999" at bounding box center [317, 208] width 262 height 9
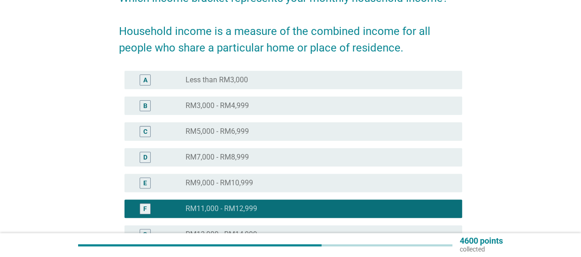
scroll to position [224, 0]
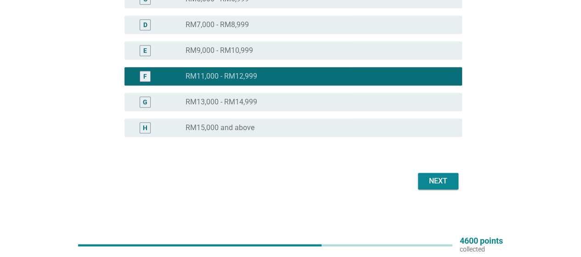
click at [430, 178] on div "Next" at bounding box center [439, 181] width 26 height 11
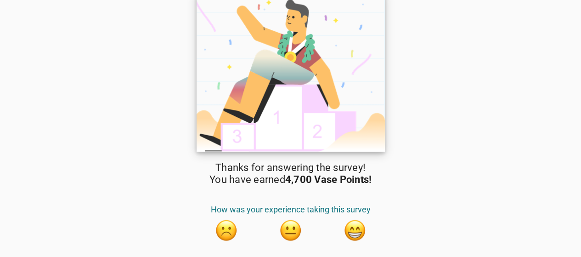
scroll to position [34, 0]
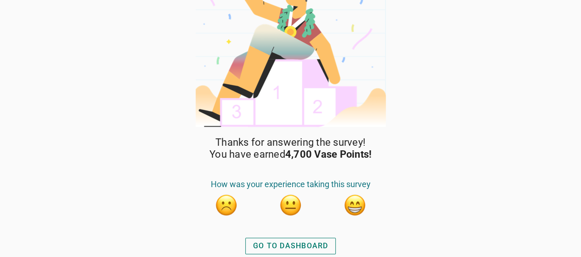
click at [303, 237] on div "GO TO DASHBOARD" at bounding box center [291, 246] width 98 height 22
click at [305, 245] on div "GO TO DASHBOARD" at bounding box center [290, 245] width 75 height 11
